Goal: Navigation & Orientation: Find specific page/section

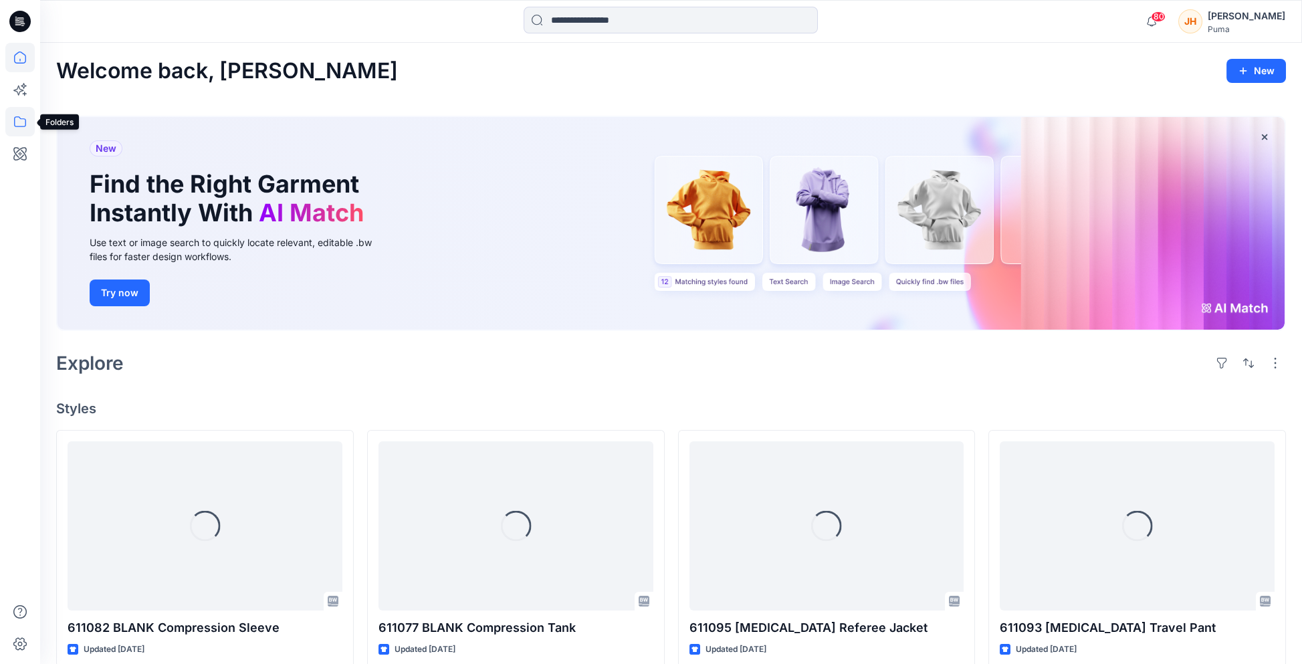
click at [21, 109] on icon at bounding box center [19, 121] width 29 height 29
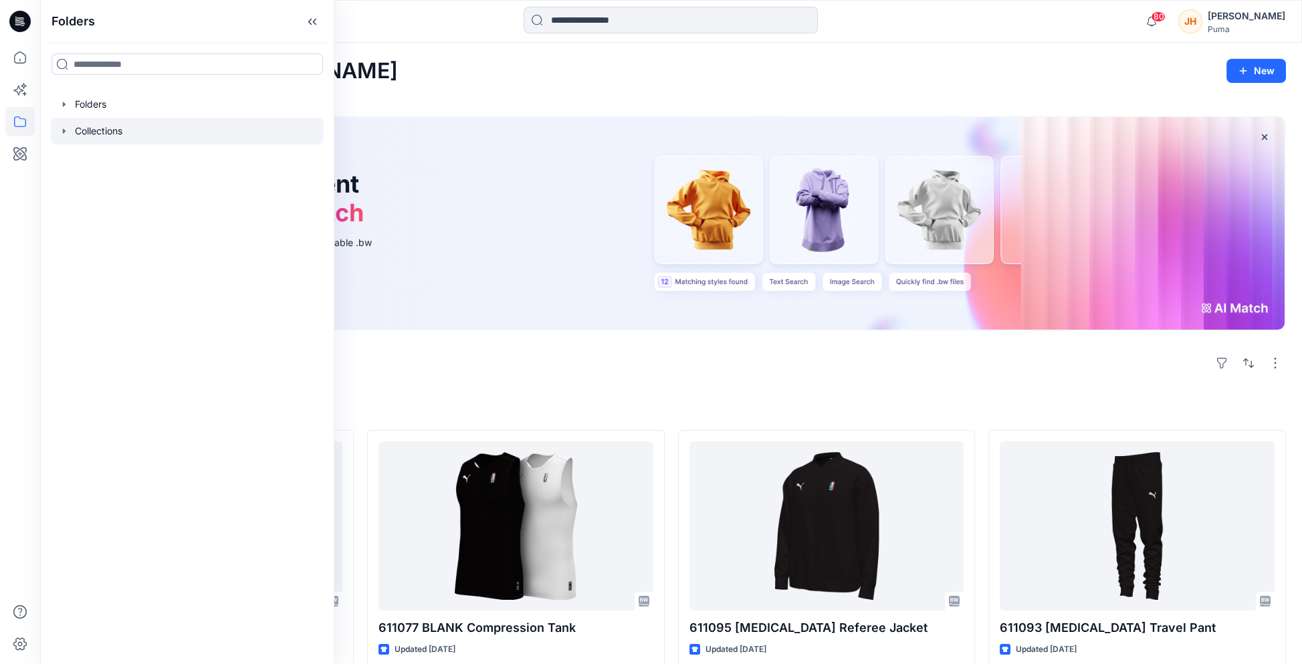
click at [63, 126] on icon "button" at bounding box center [64, 131] width 11 height 11
click at [125, 211] on div at bounding box center [187, 211] width 273 height 27
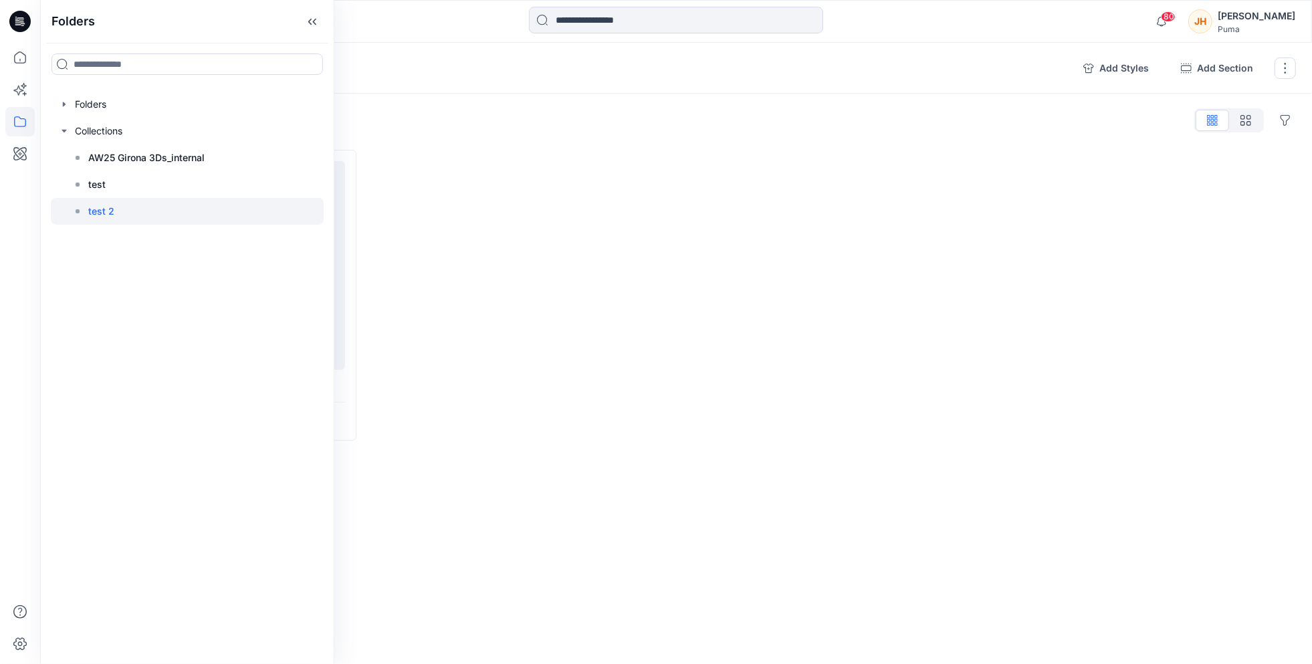
click at [569, 443] on div "Loading... Outfit_Johnathan 1" at bounding box center [676, 295] width 1240 height 302
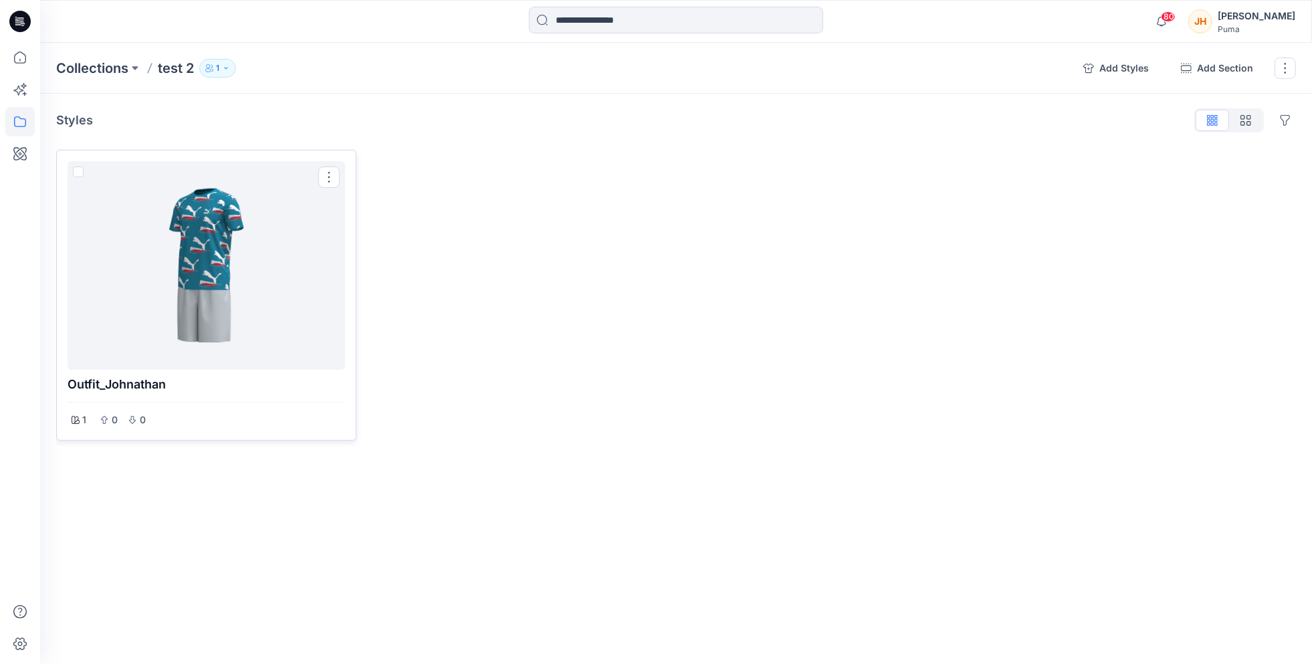
click at [316, 347] on div at bounding box center [206, 266] width 267 height 198
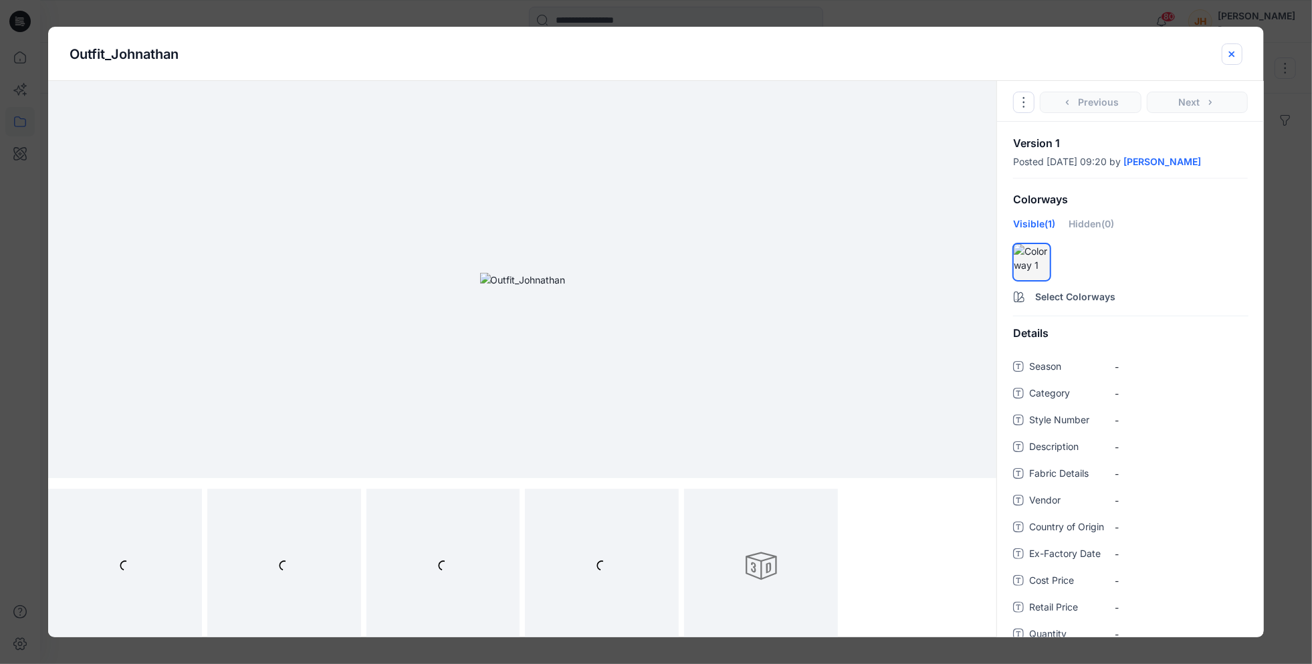
click at [1240, 50] on button "close-btn" at bounding box center [1232, 53] width 21 height 21
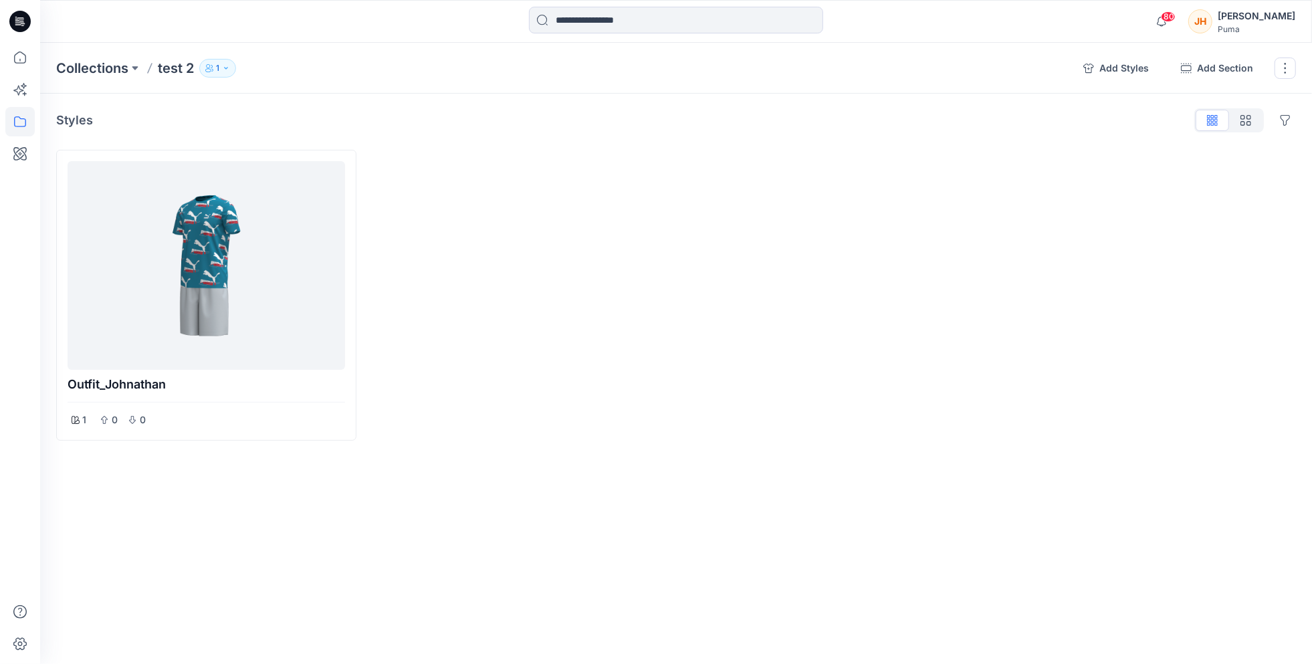
click at [221, 61] on button "1" at bounding box center [217, 68] width 37 height 19
click at [265, 56] on div "Collections test 2 1 test 2 1 Internal 1 External 0 Guests 0 [PERSON_NAME] Mode…" at bounding box center [676, 68] width 1272 height 51
click at [113, 68] on p "Collections" at bounding box center [92, 68] width 72 height 19
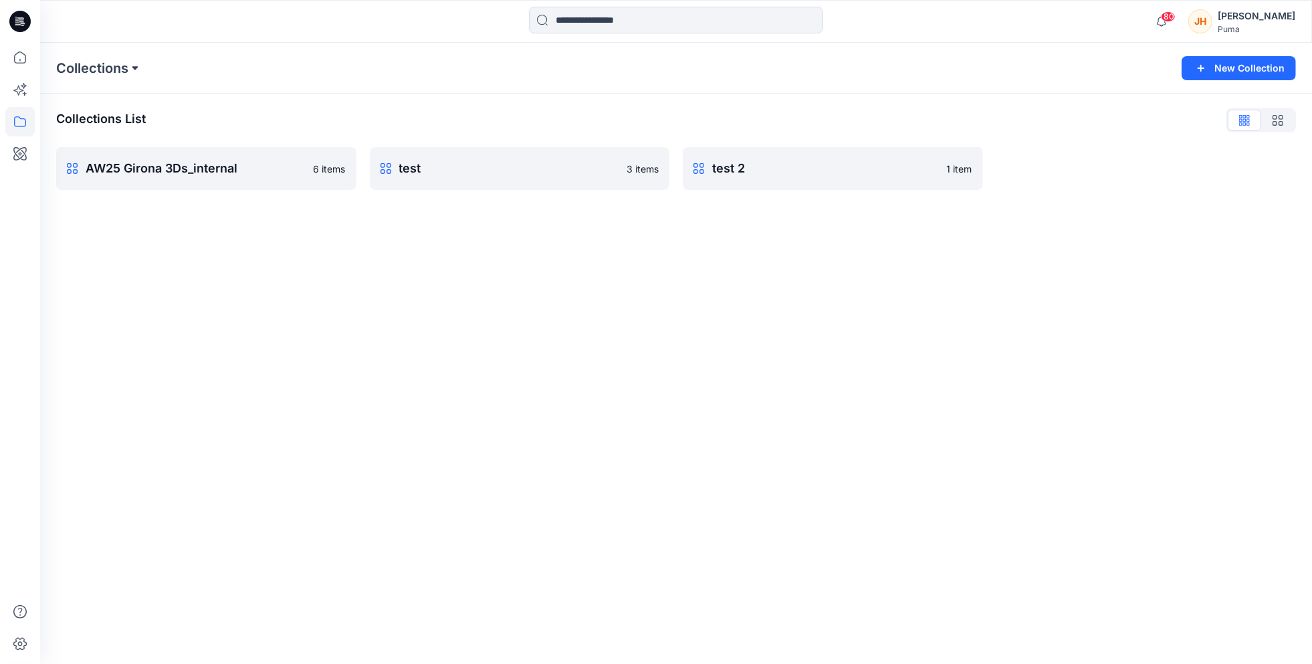
click at [138, 64] on button at bounding box center [134, 68] width 13 height 19
click at [394, 105] on div "Collections List AW25 [GEOGRAPHIC_DATA] 3Ds_internal 6 items test 3 items test …" at bounding box center [676, 150] width 1272 height 112
click at [131, 65] on button at bounding box center [134, 68] width 13 height 19
